Goal: Information Seeking & Learning: Learn about a topic

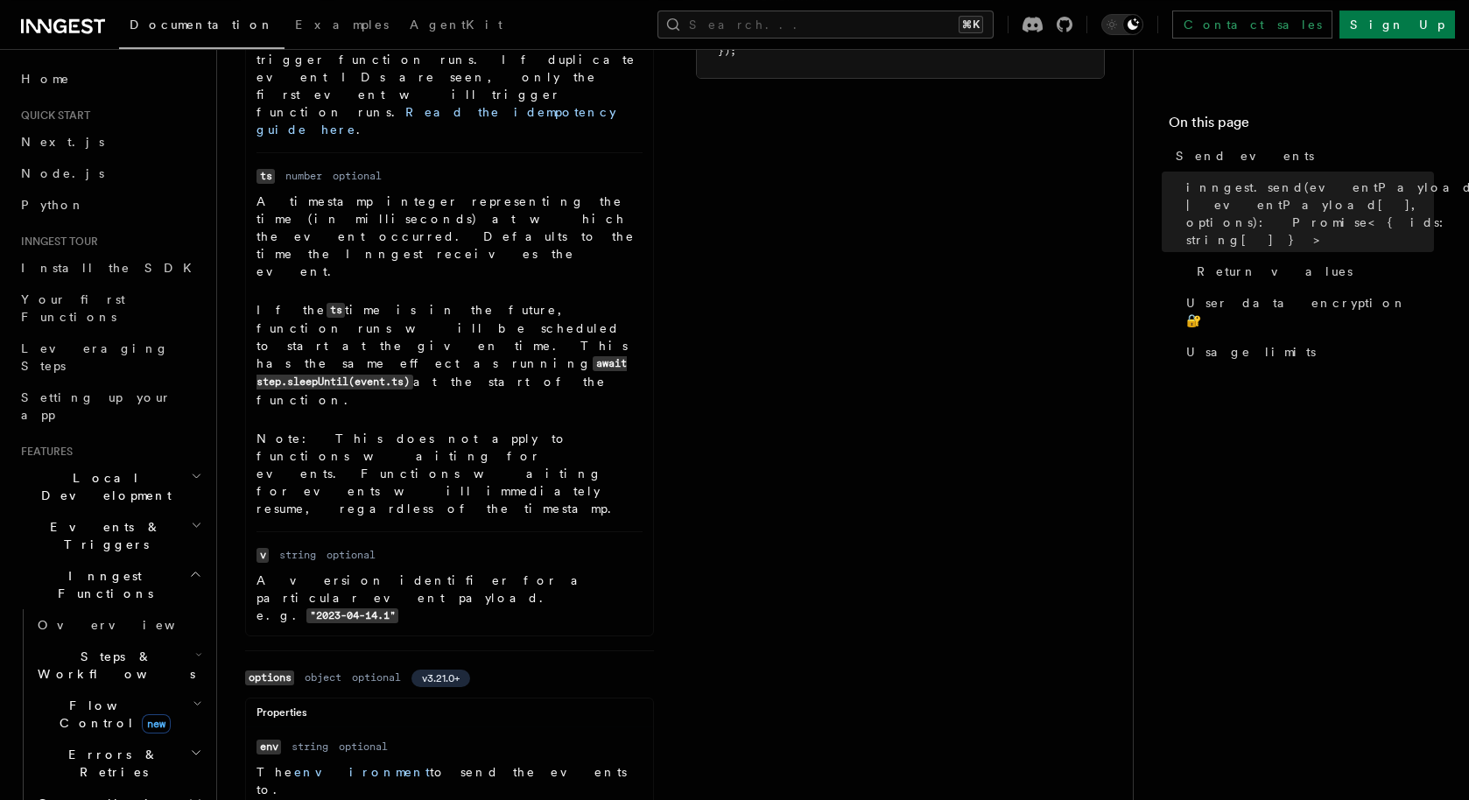
scroll to position [1317, 0]
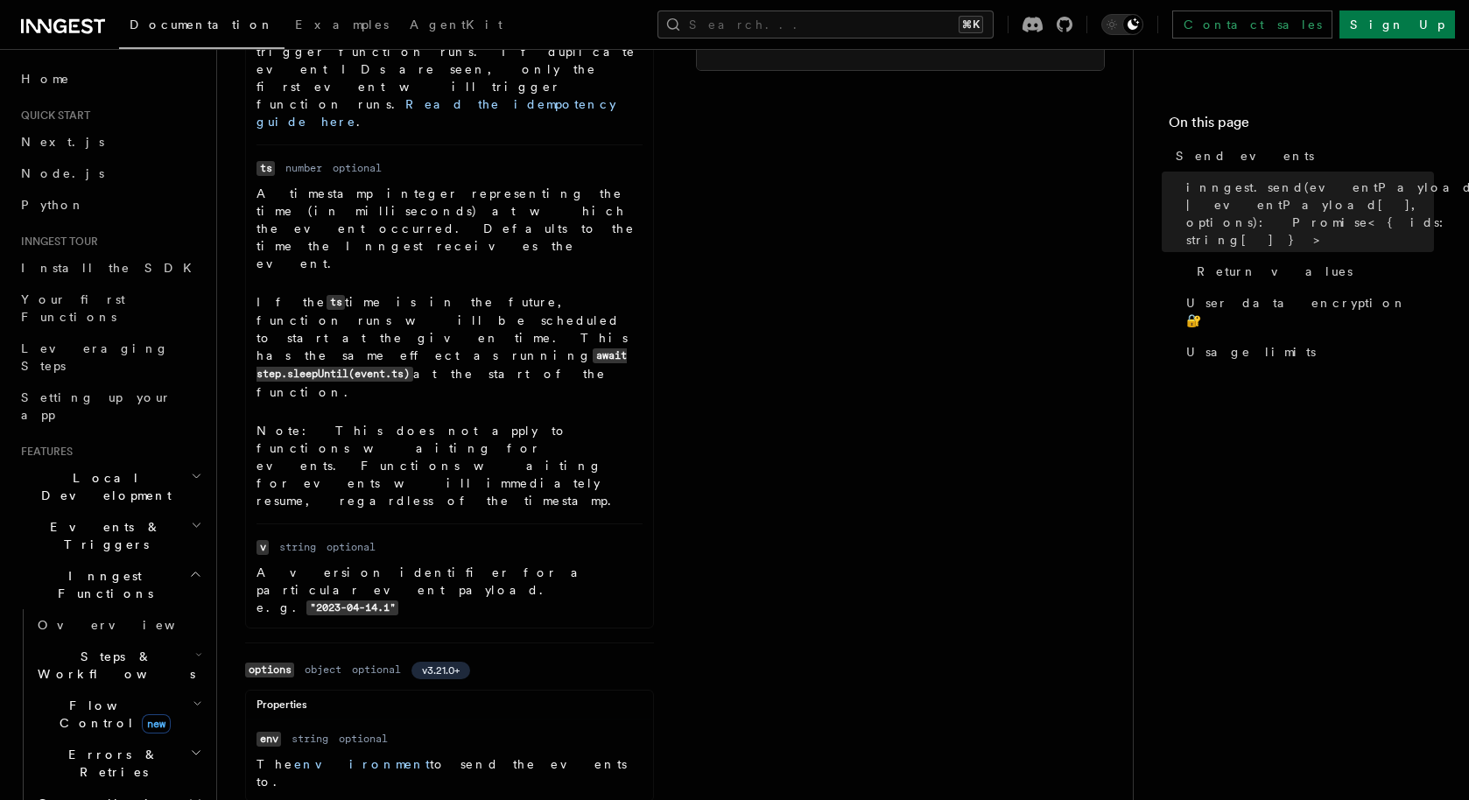
click at [188, 690] on h2 "Flow Control new" at bounding box center [118, 714] width 175 height 49
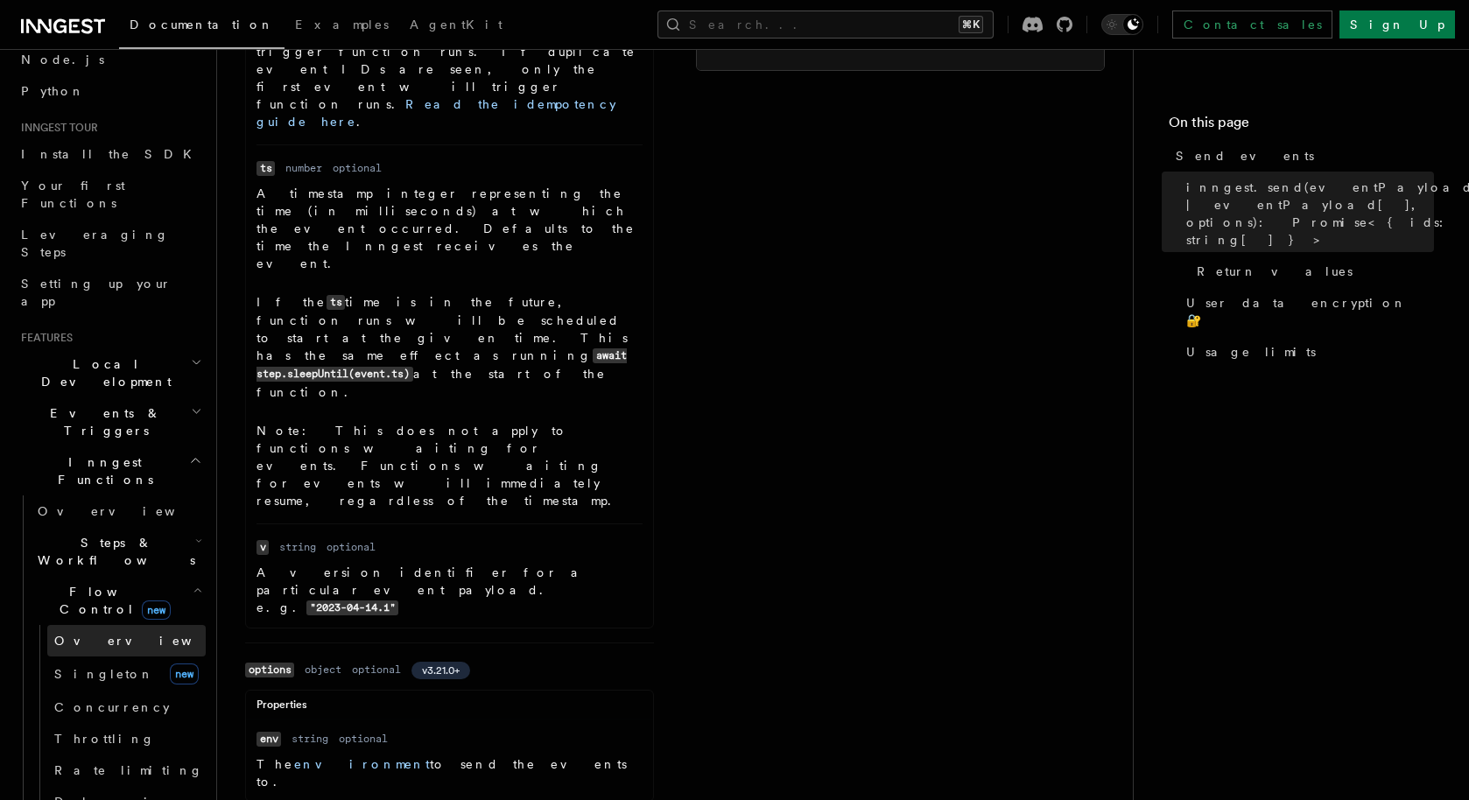
scroll to position [137, 0]
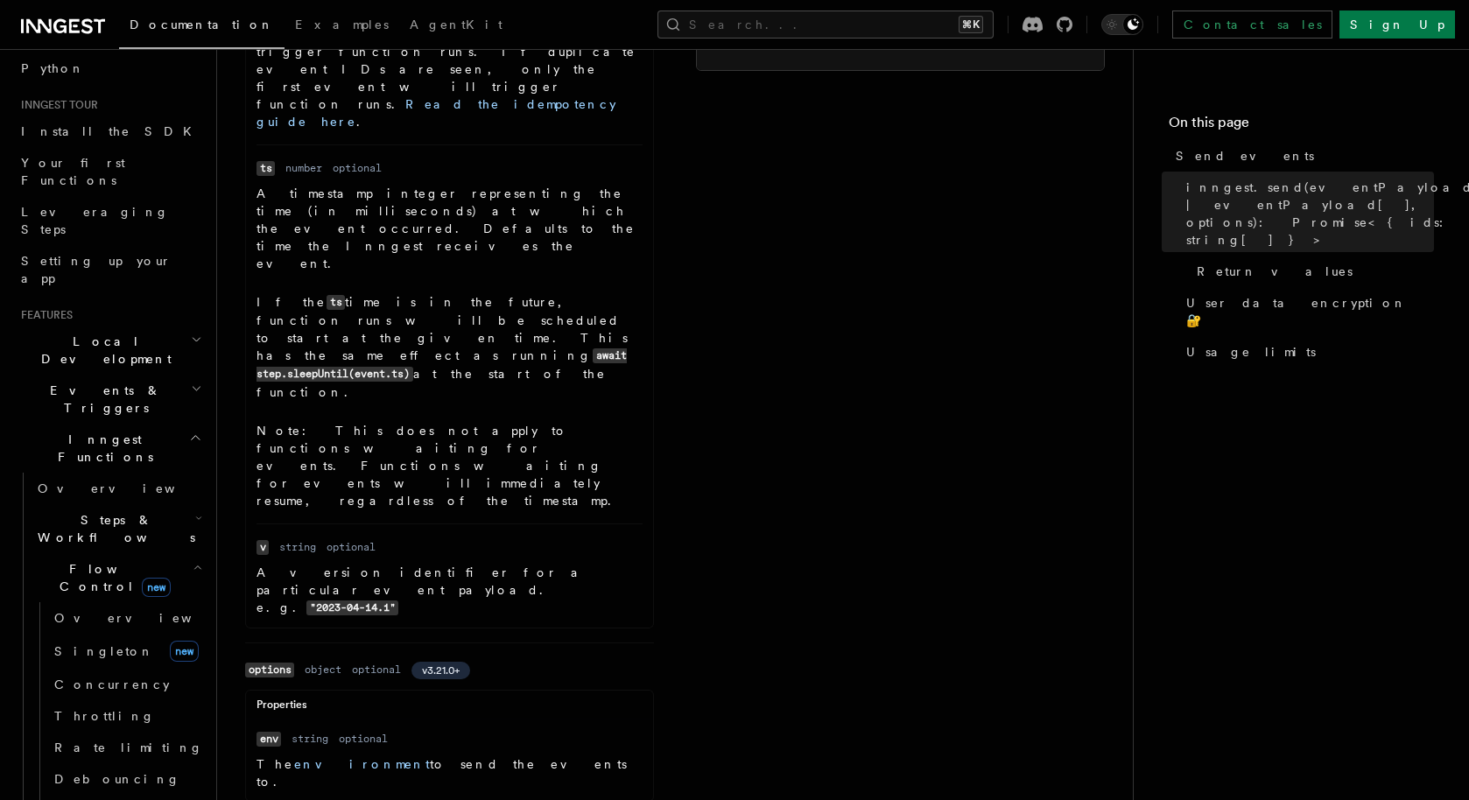
click at [193, 560] on icon "button" at bounding box center [198, 567] width 10 height 14
click at [197, 517] on icon "button" at bounding box center [199, 518] width 4 height 3
click at [195, 511] on icon "button" at bounding box center [198, 518] width 7 height 14
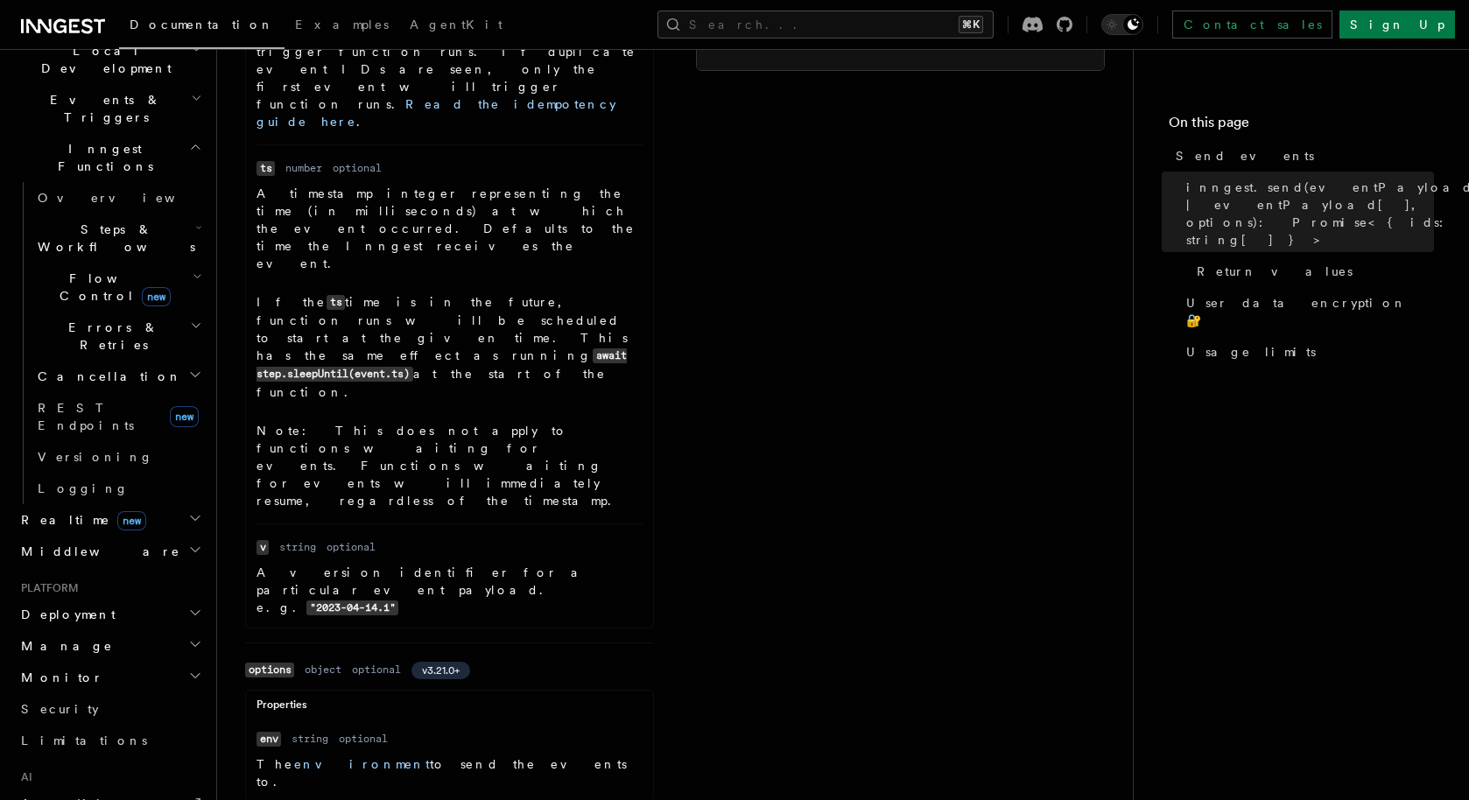
scroll to position [68, 0]
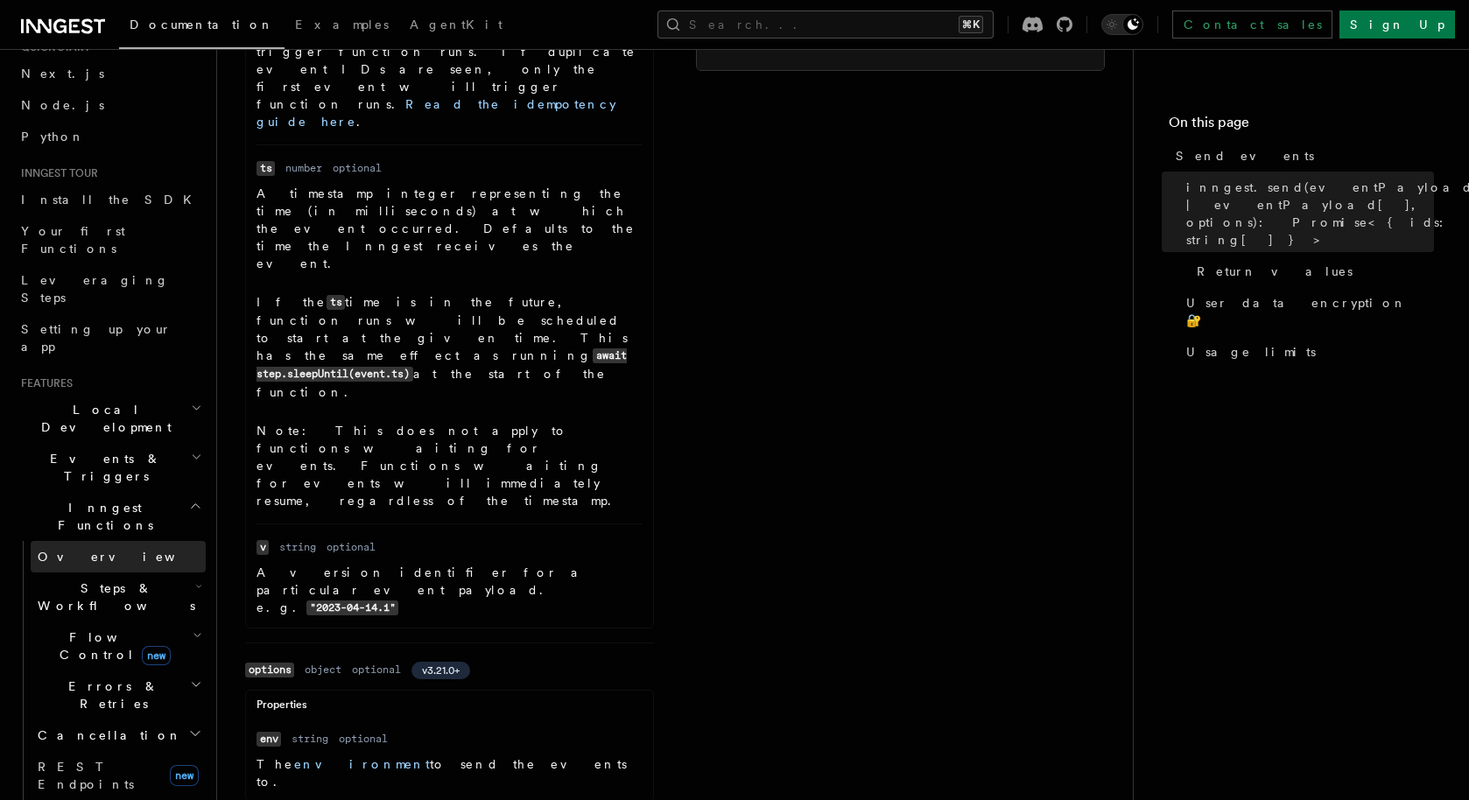
click at [71, 541] on link "Overview" at bounding box center [118, 557] width 175 height 32
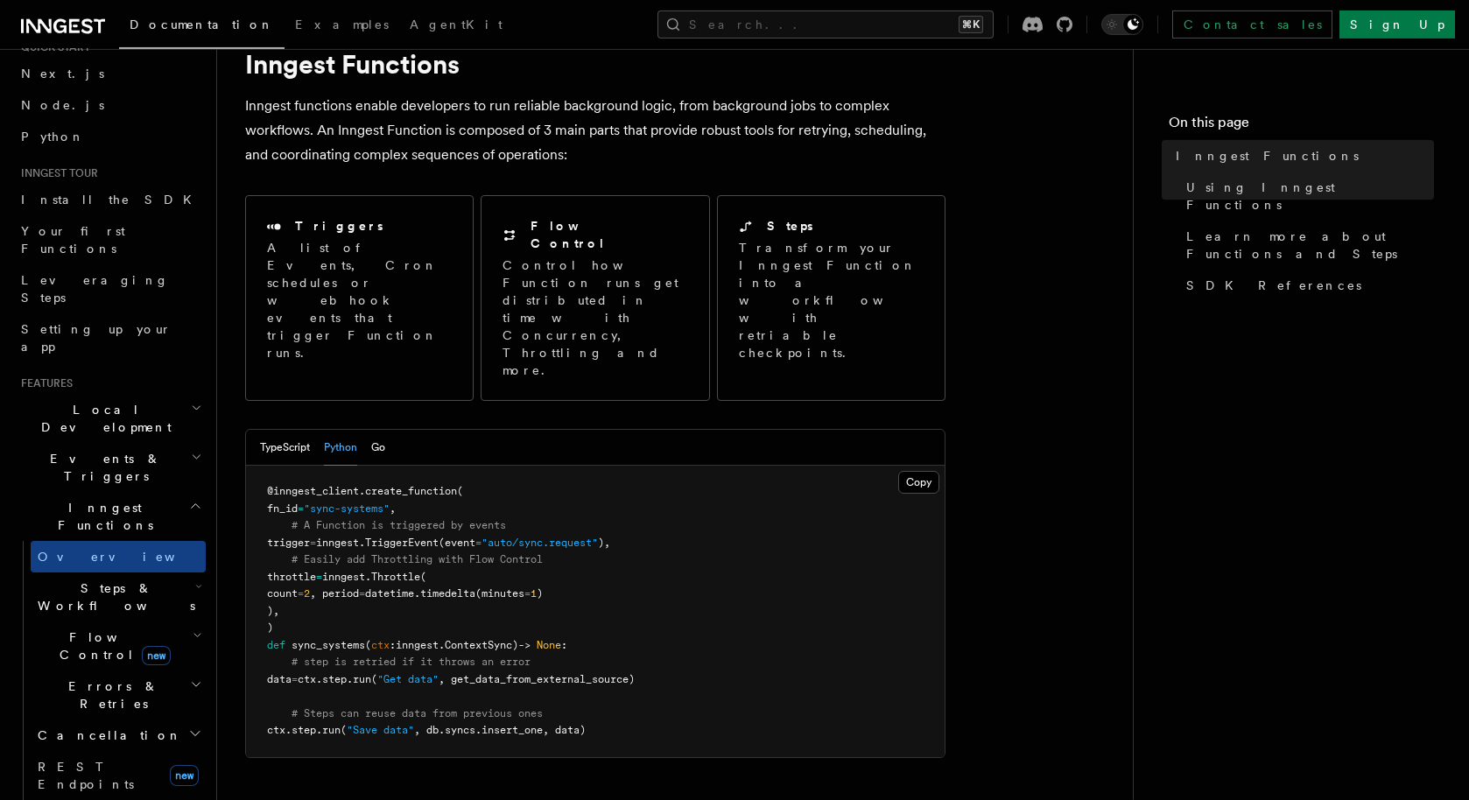
scroll to position [70, 0]
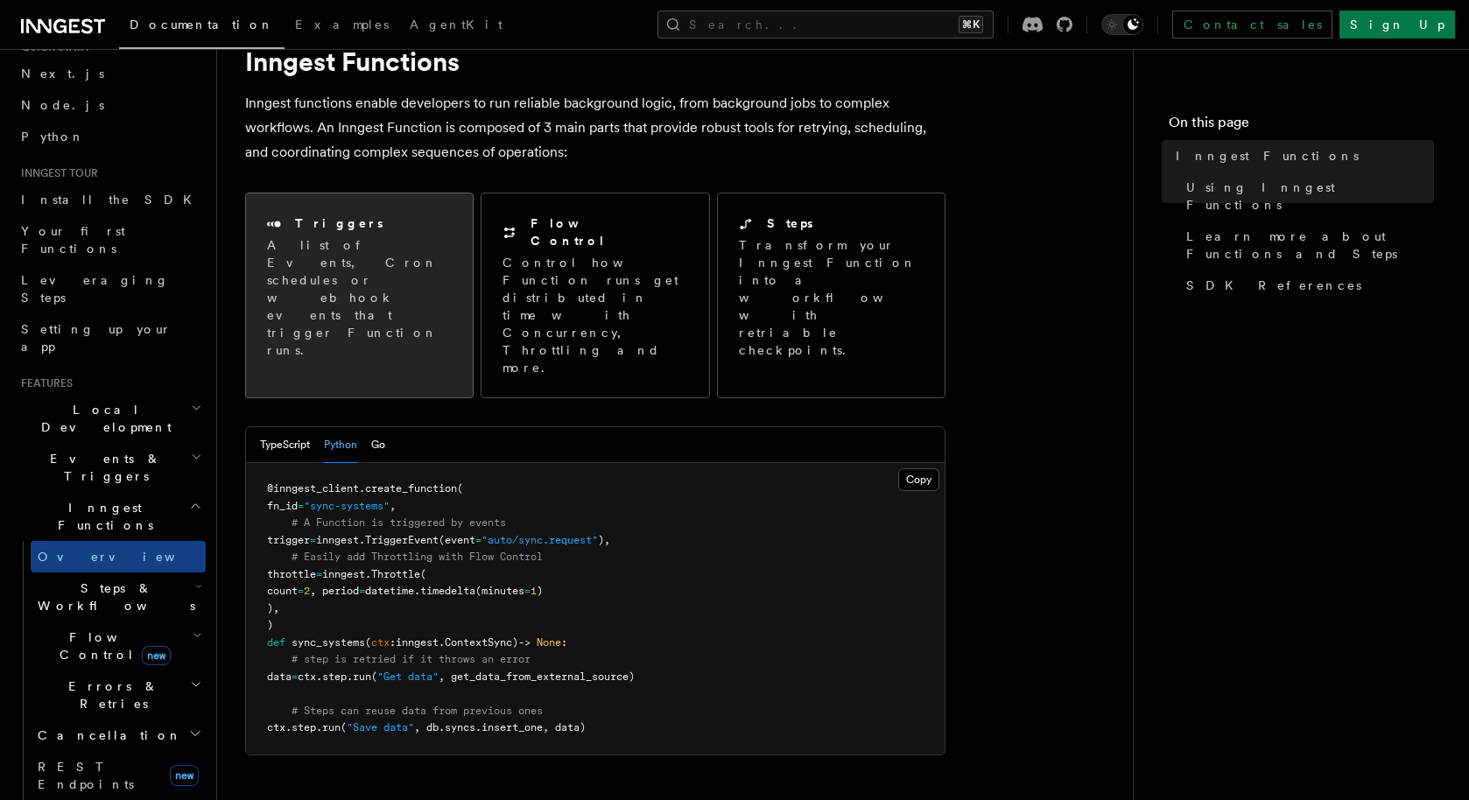
click at [384, 280] on p "A list of Events, Cron schedules or webhook events that trigger Function runs." at bounding box center [359, 297] width 185 height 123
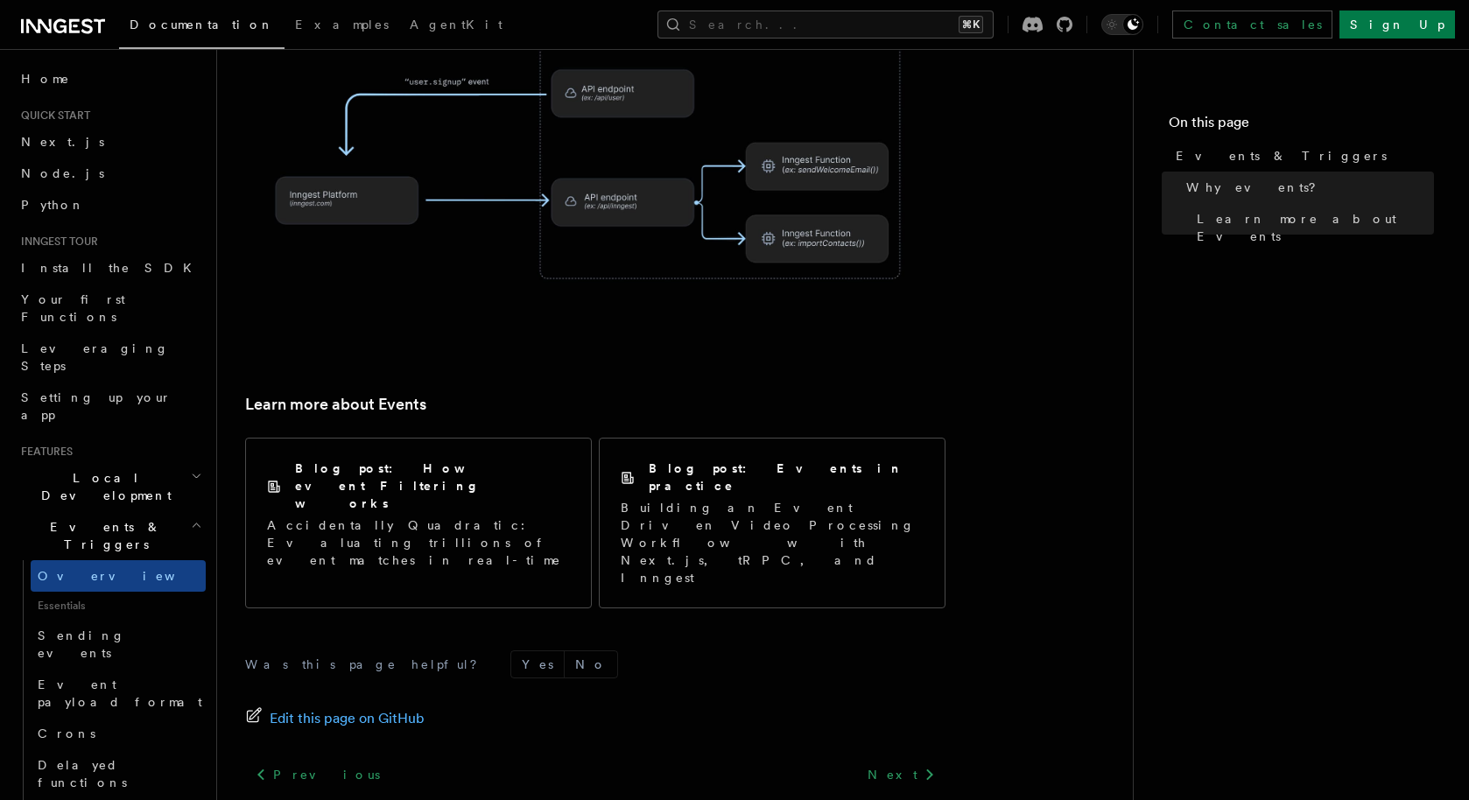
scroll to position [1077, 0]
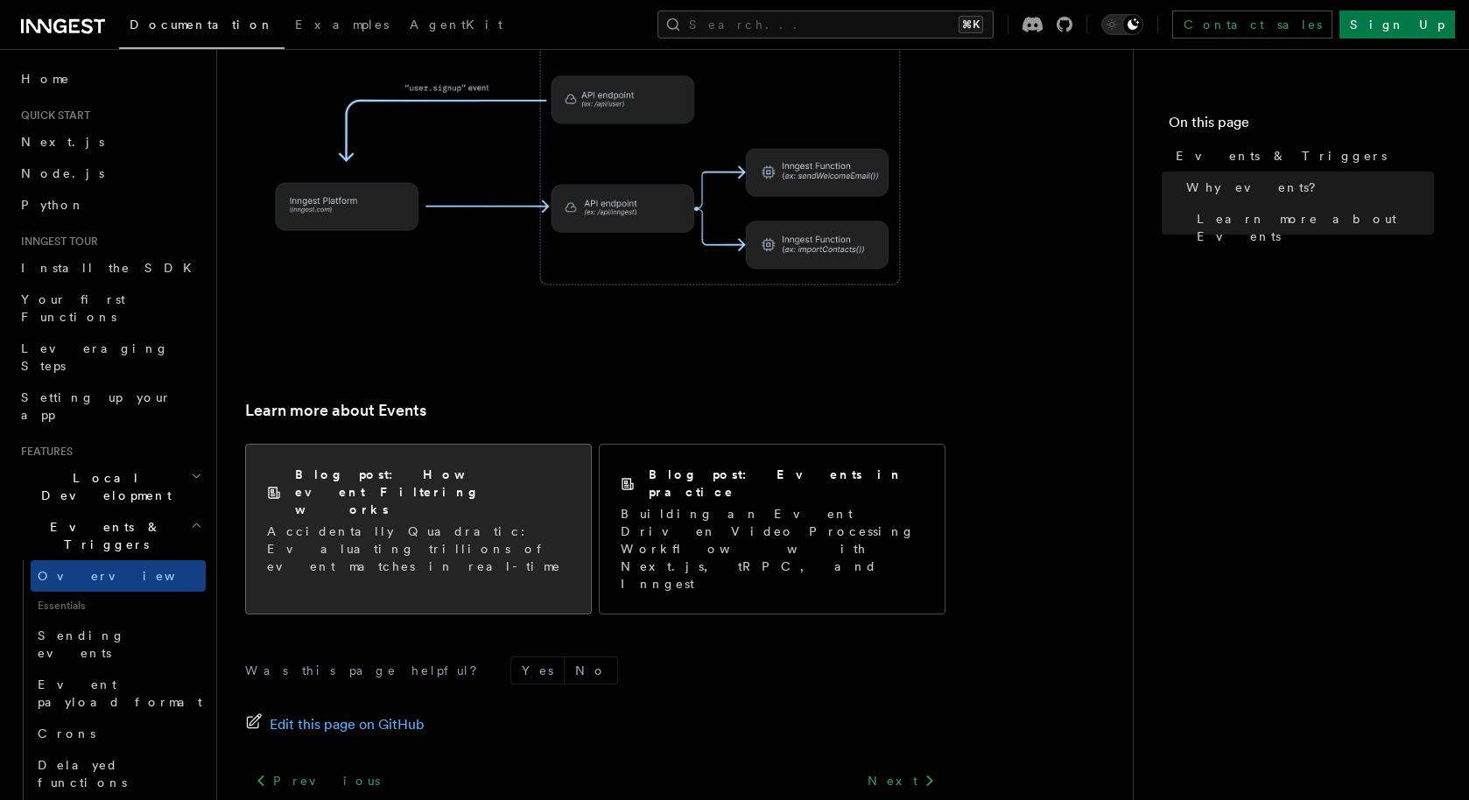
click at [377, 466] on div "Blog post: How event Filtering works" at bounding box center [418, 492] width 303 height 53
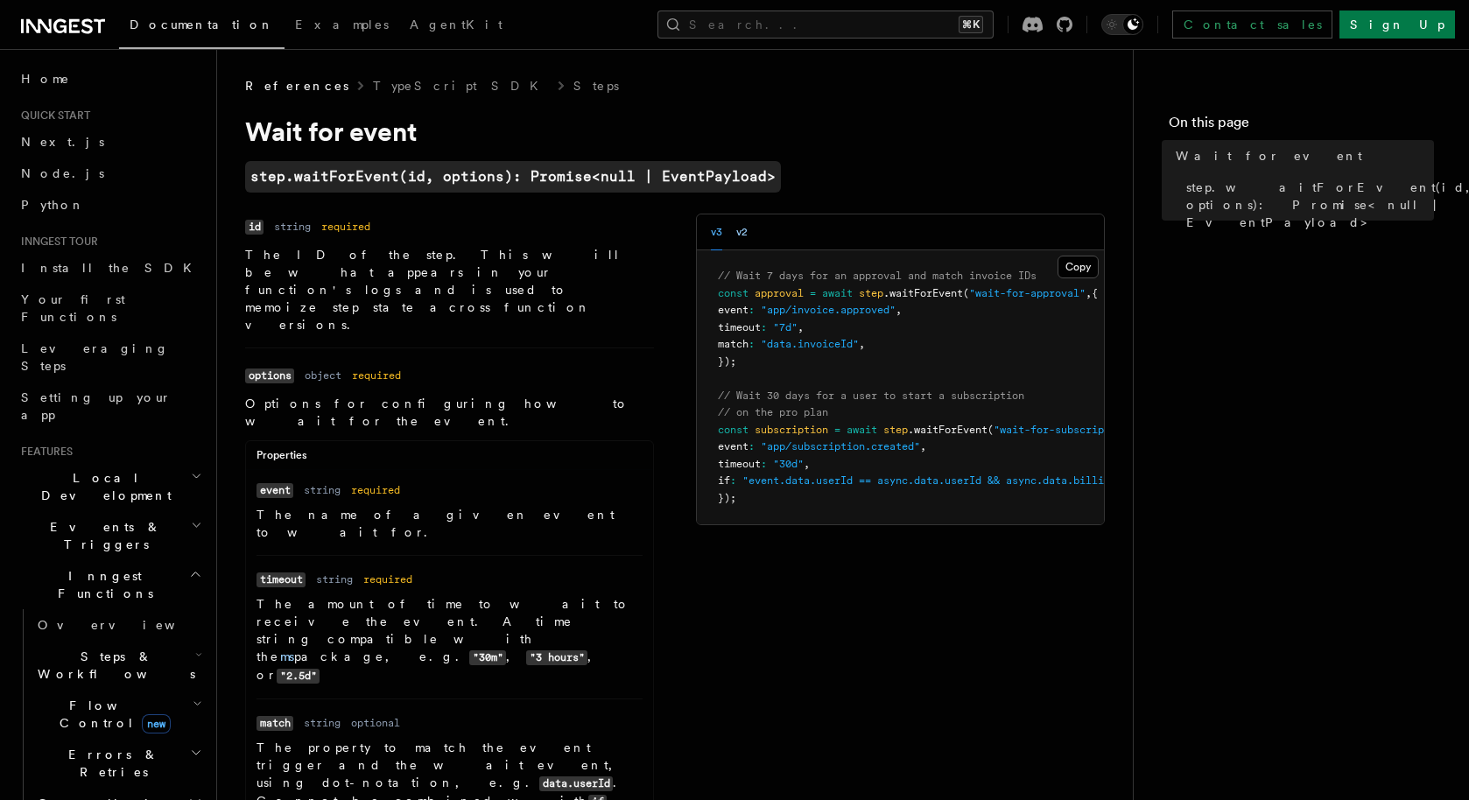
click at [747, 235] on button "v2" at bounding box center [741, 233] width 11 height 36
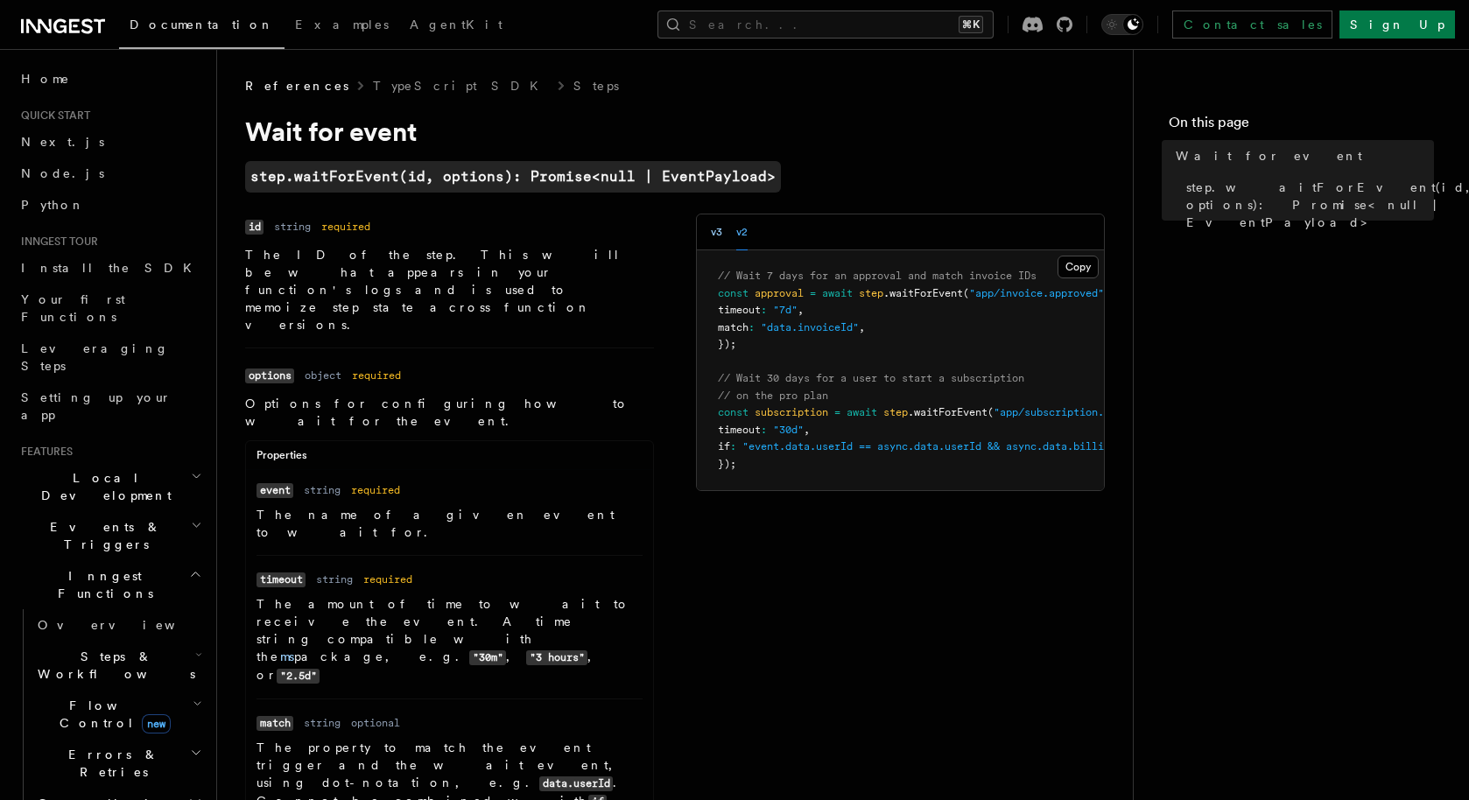
click at [716, 236] on button "v3" at bounding box center [716, 233] width 11 height 36
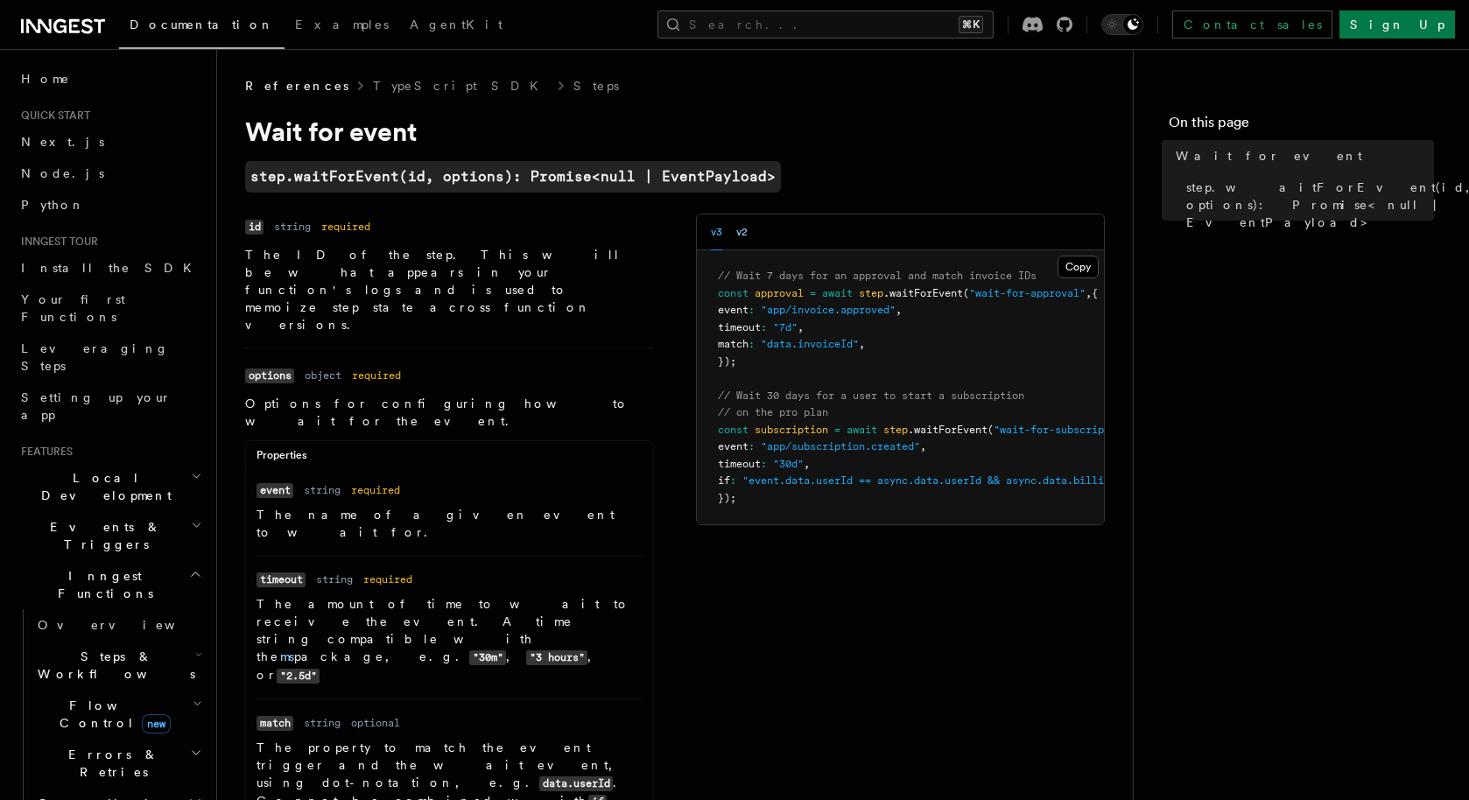
click at [738, 236] on button "v2" at bounding box center [741, 233] width 11 height 36
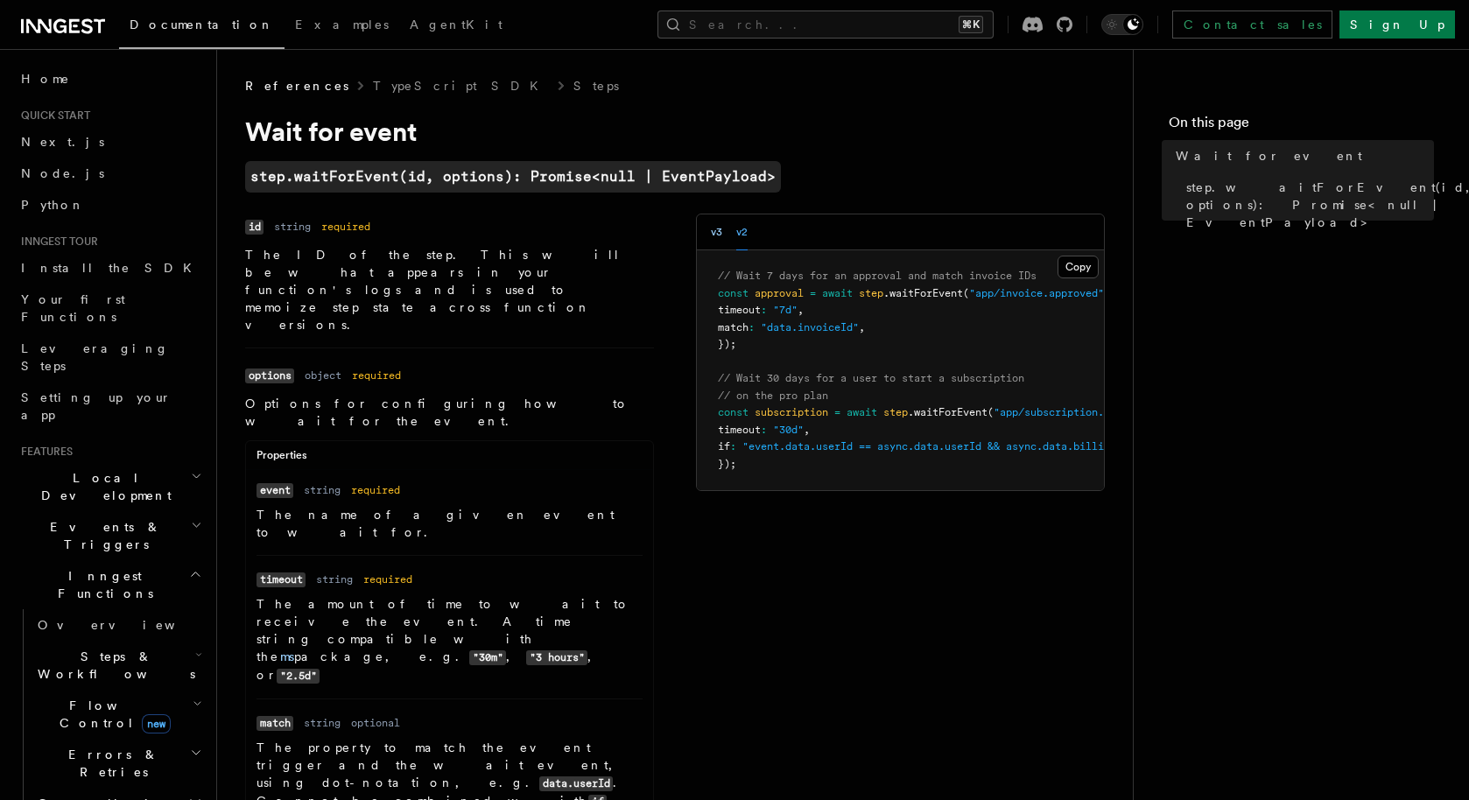
click at [717, 236] on button "v3" at bounding box center [716, 233] width 11 height 36
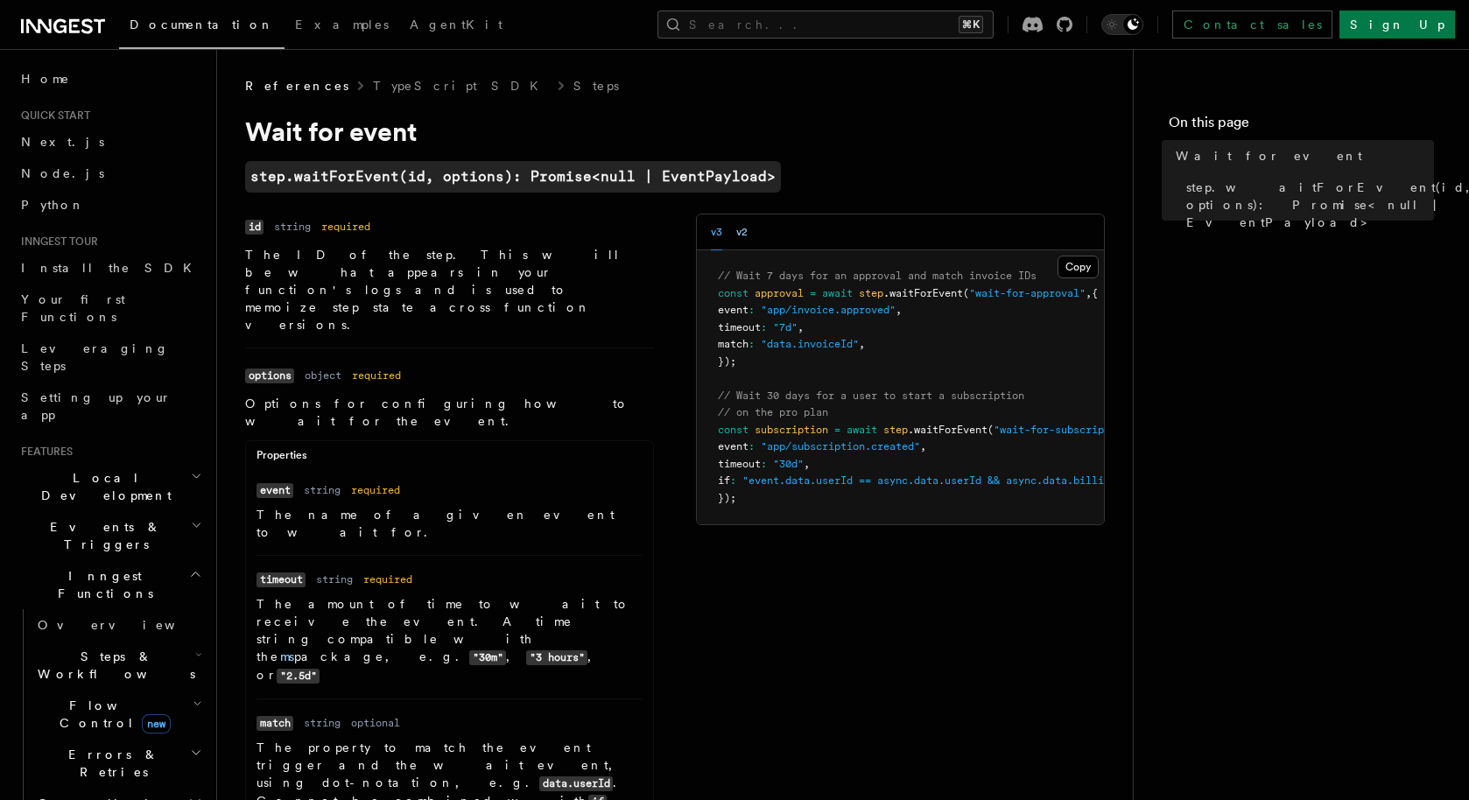
click at [743, 236] on button "v2" at bounding box center [741, 233] width 11 height 36
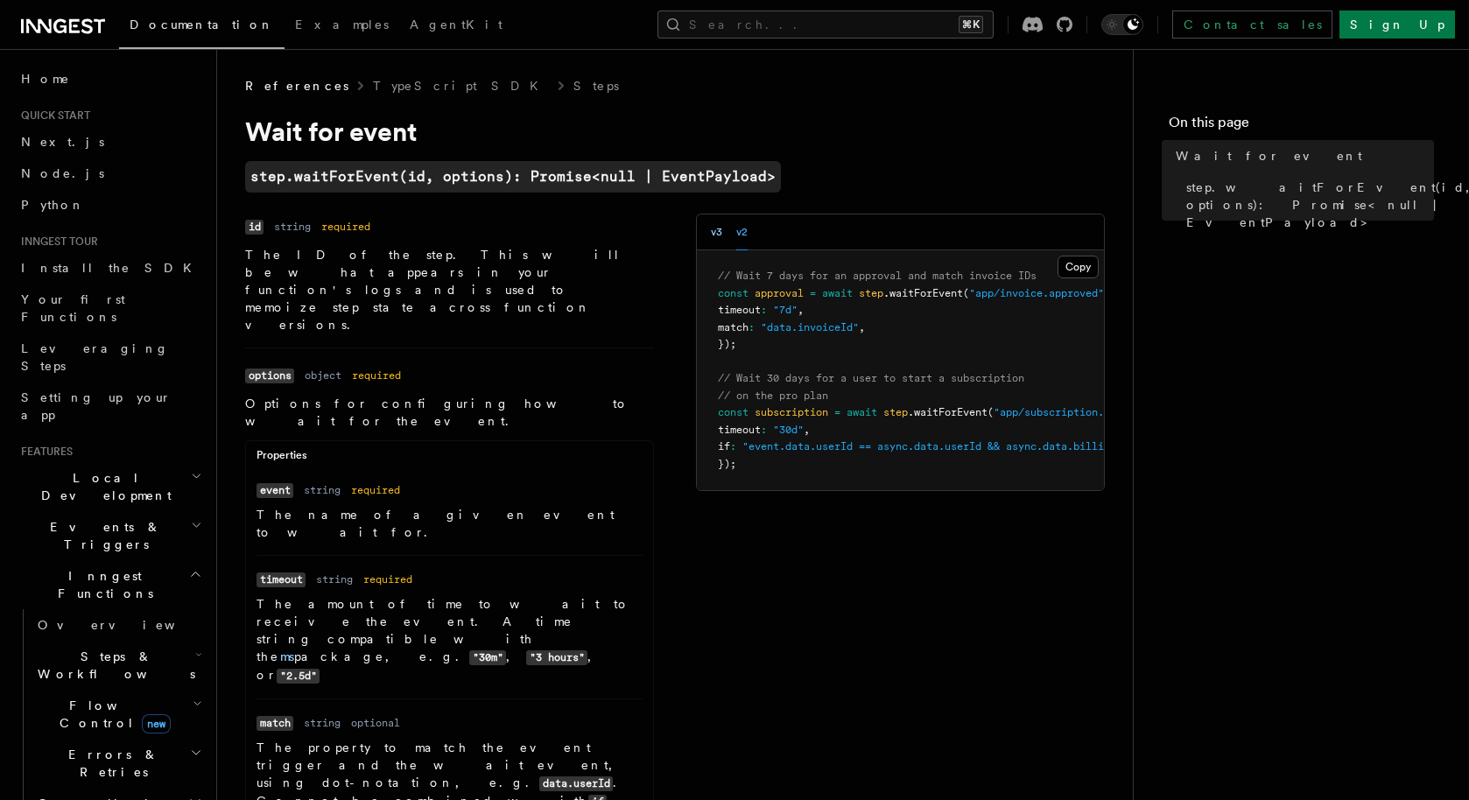
click at [722, 236] on button "v3" at bounding box center [716, 233] width 11 height 36
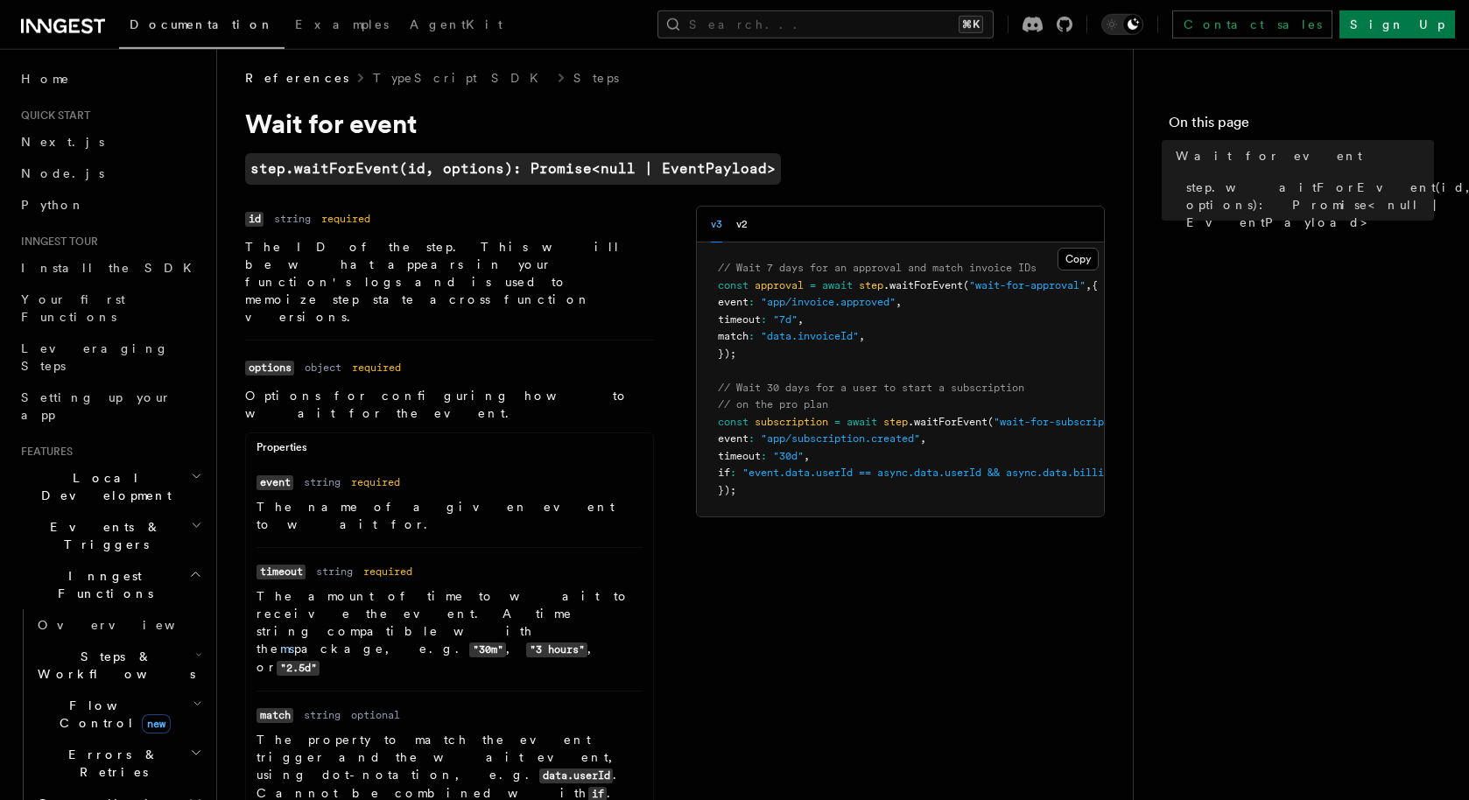
scroll to position [14, 0]
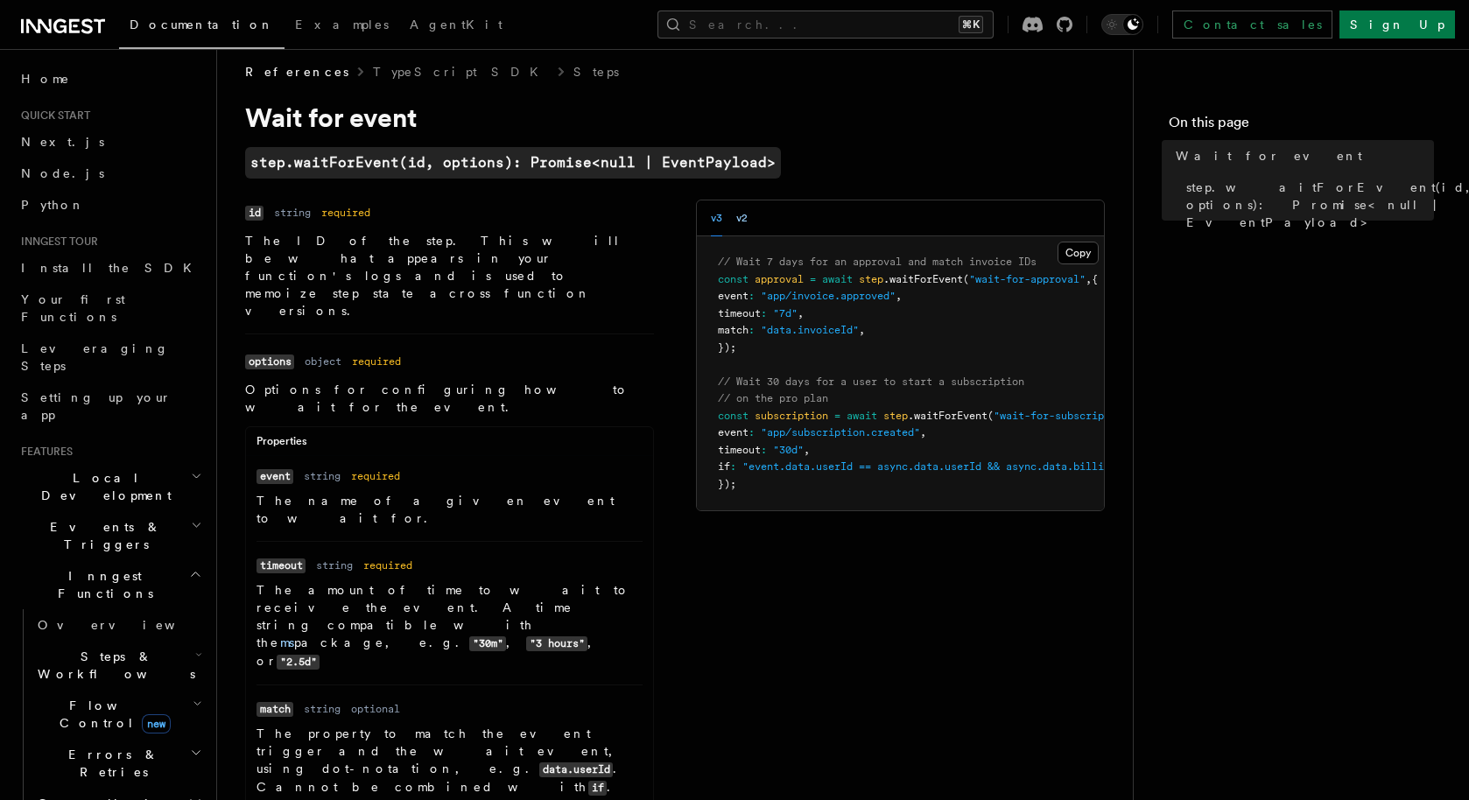
click at [744, 218] on button "v2" at bounding box center [741, 219] width 11 height 36
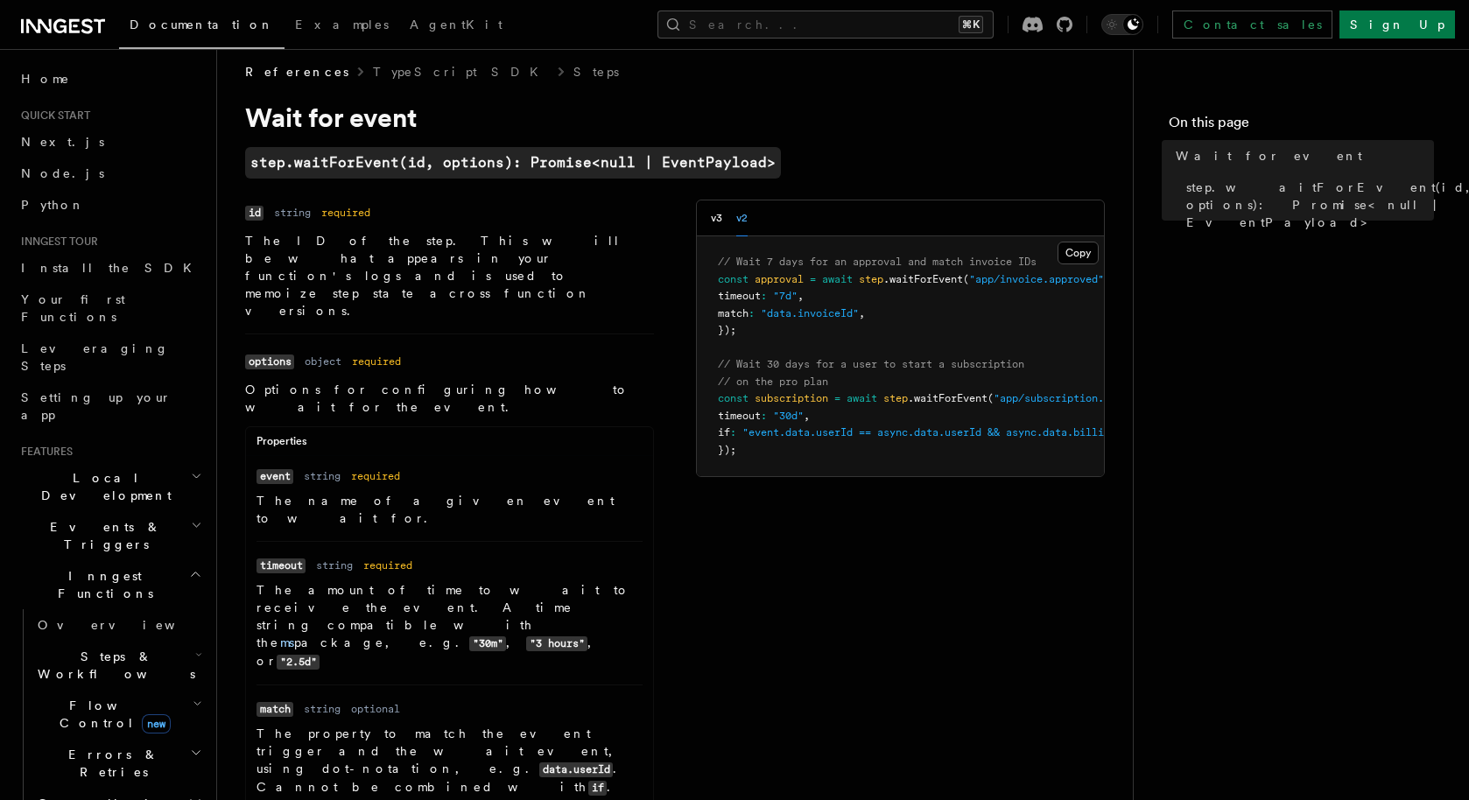
click at [724, 217] on div "v3 v2" at bounding box center [729, 219] width 37 height 36
click at [720, 217] on button "v3" at bounding box center [716, 219] width 11 height 36
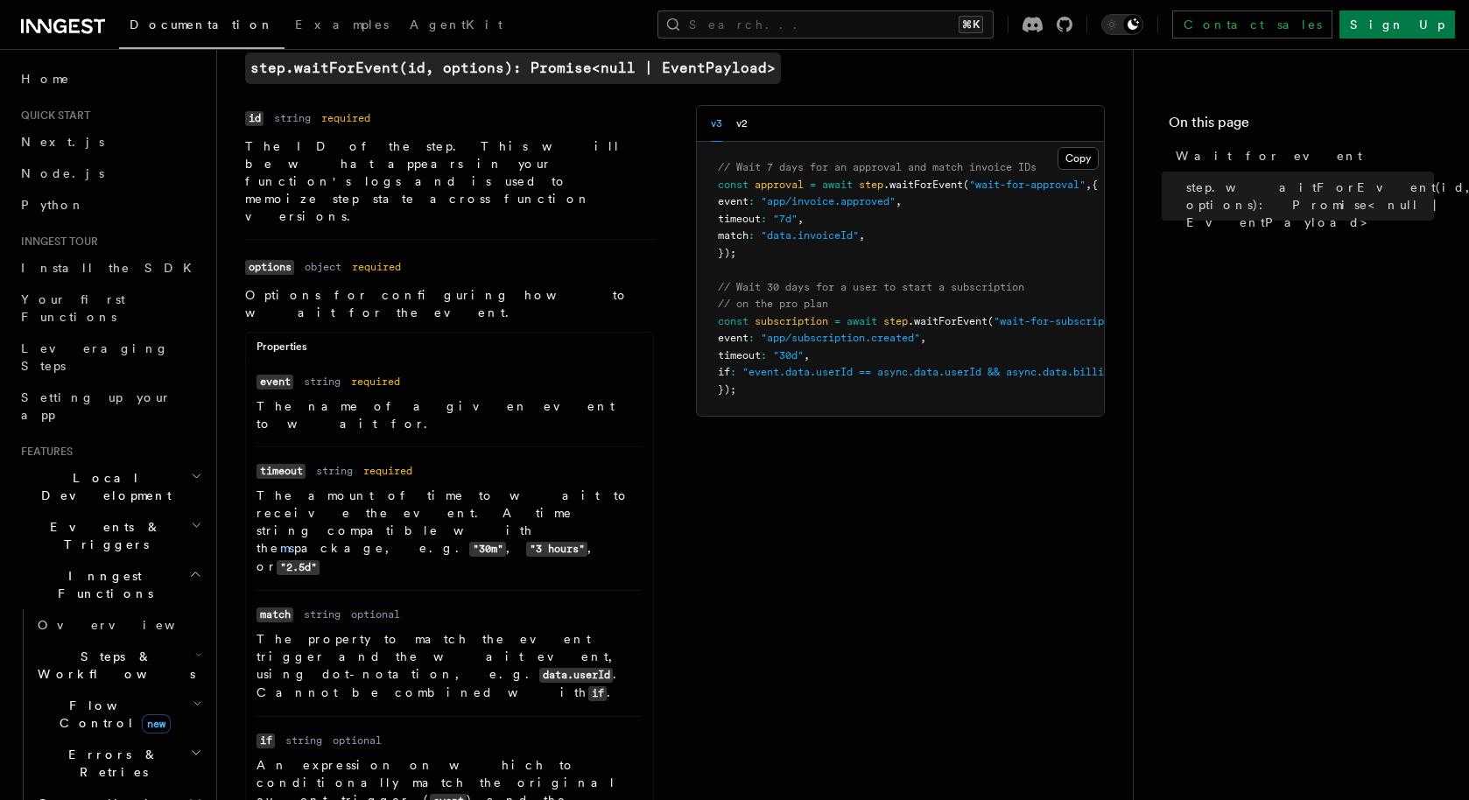
scroll to position [98, 0]
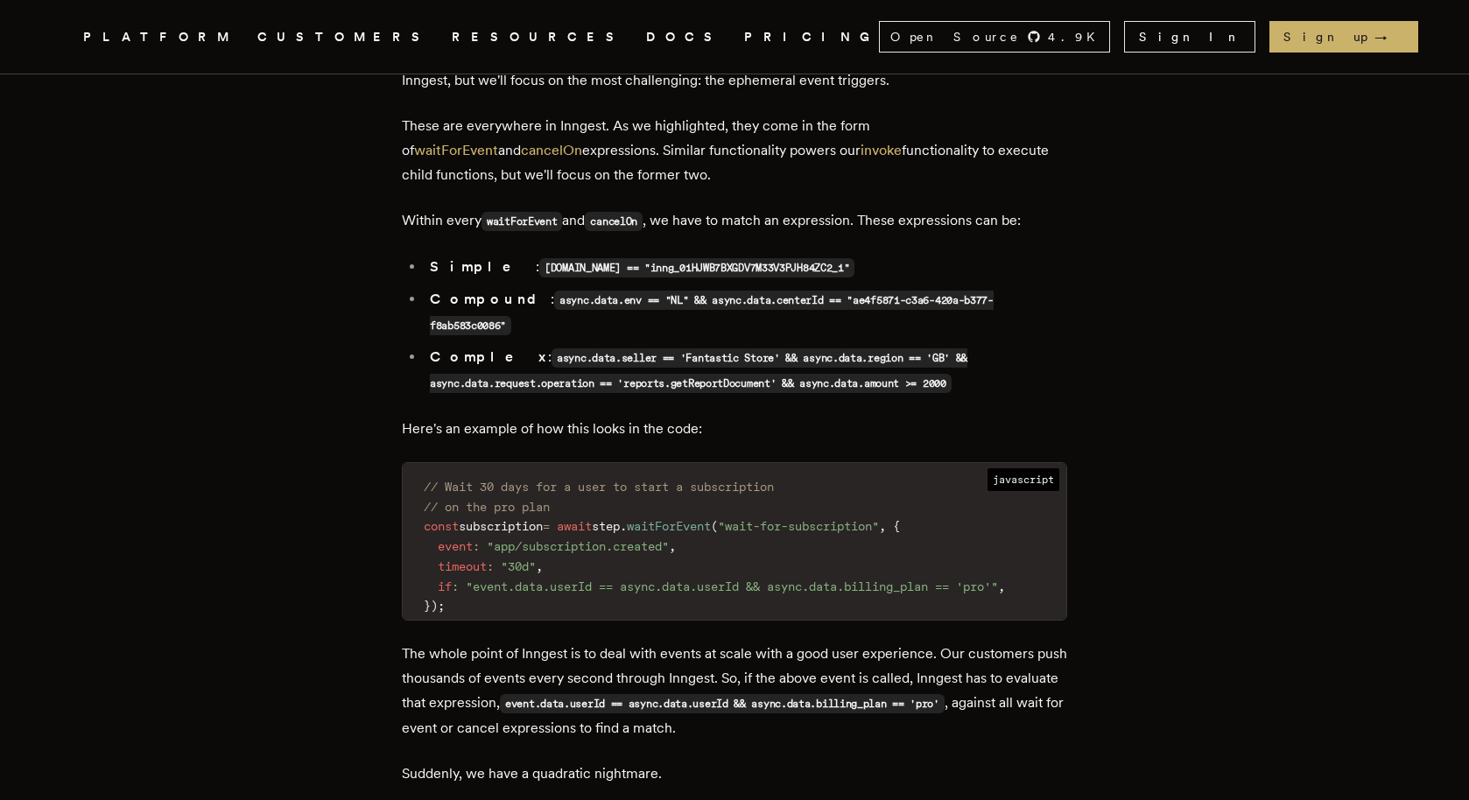
scroll to position [3362, 0]
